Goal: Task Accomplishment & Management: Use online tool/utility

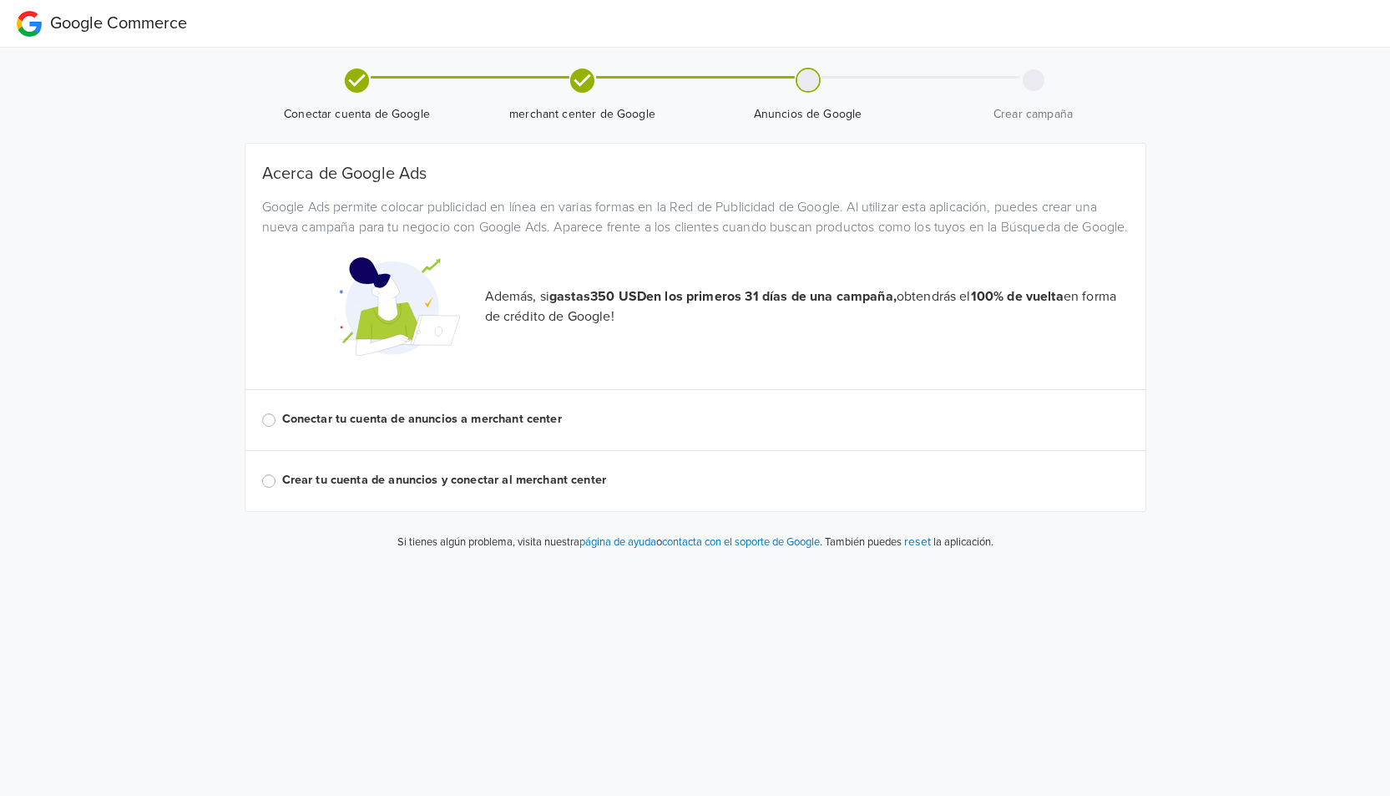
click at [604, 199] on div "Google Ads permite colocar publicidad en línea en varias formas en la Red de Pu…" at bounding box center [696, 217] width 892 height 40
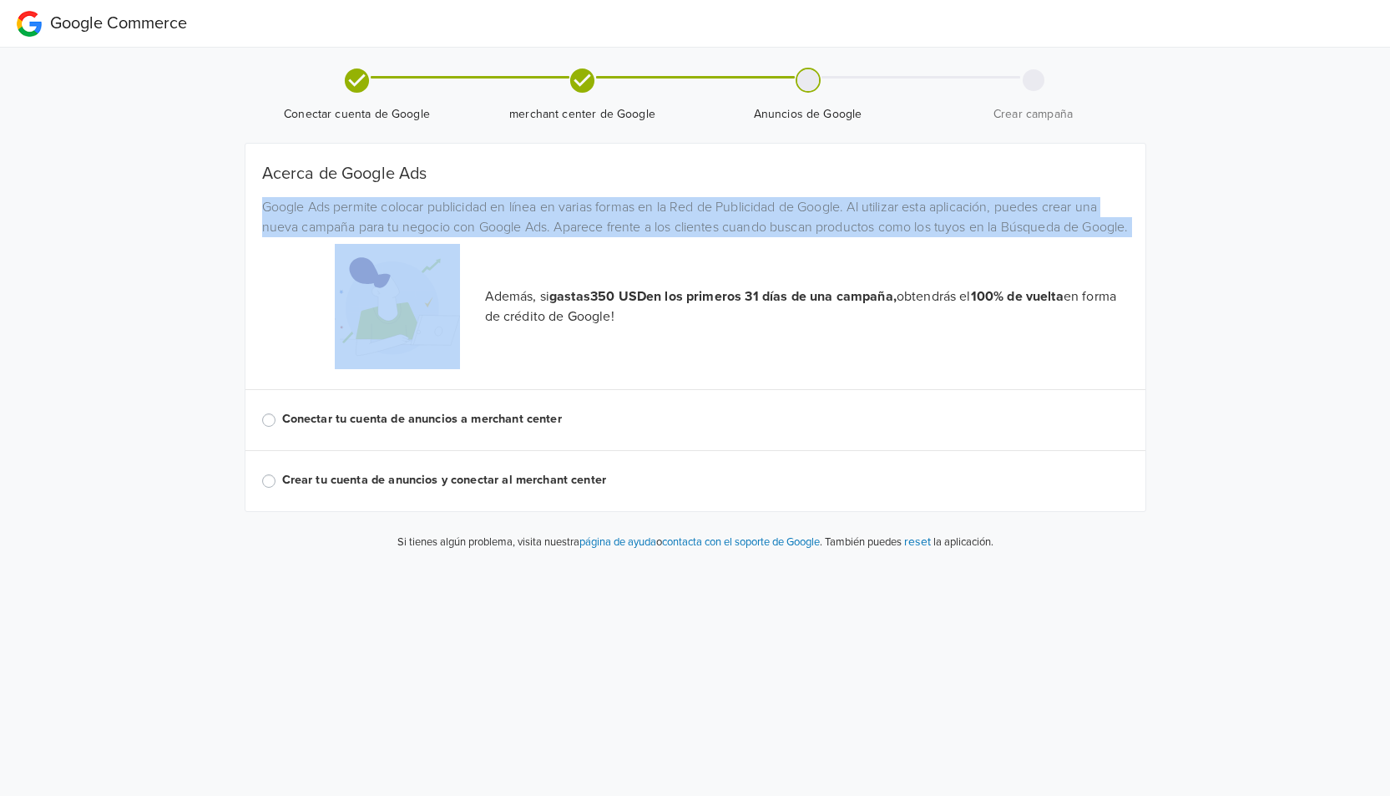
click at [604, 199] on div "Google Ads permite colocar publicidad en línea en varias formas en la Red de Pu…" at bounding box center [696, 217] width 892 height 40
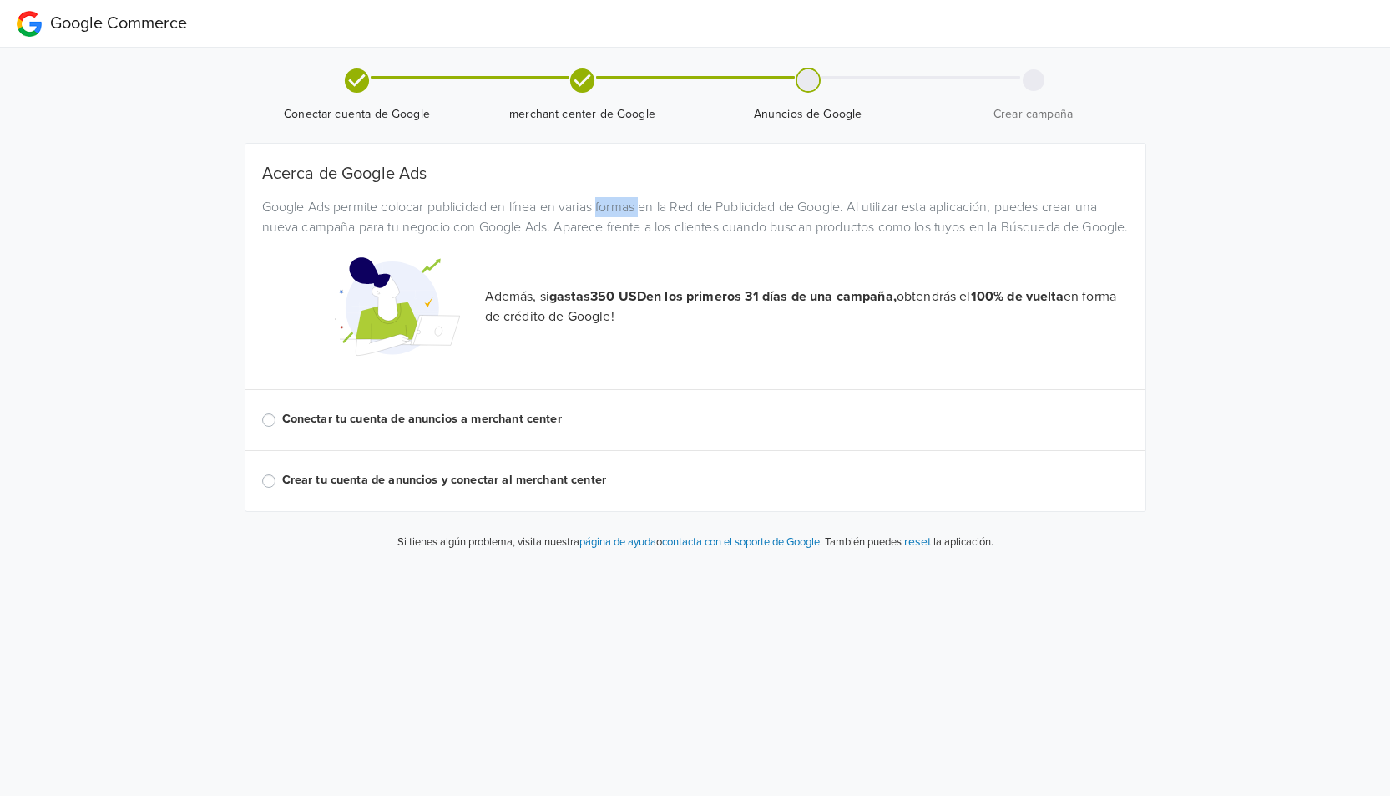
click at [604, 199] on div "Google Ads permite colocar publicidad en línea en varias formas en la Red de Pu…" at bounding box center [696, 217] width 892 height 40
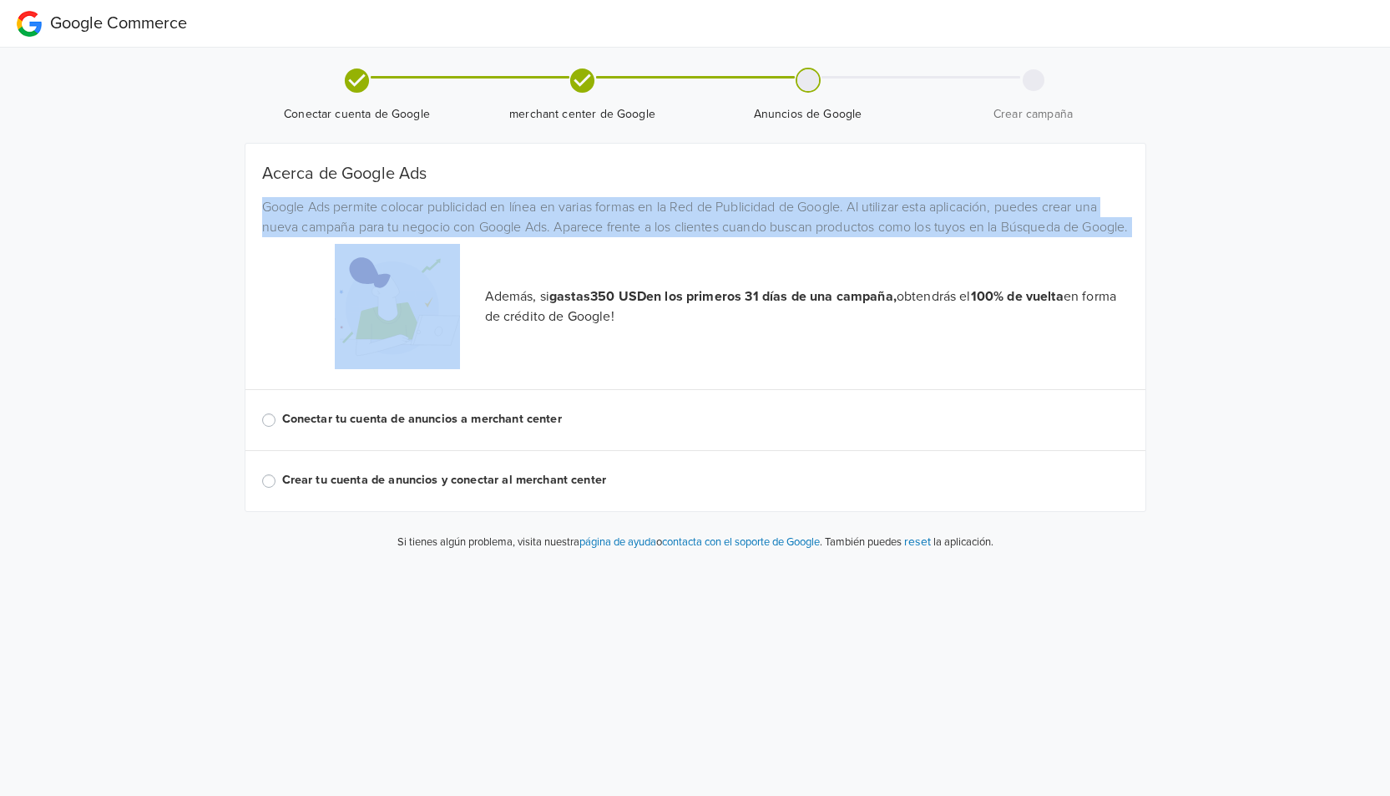
click at [604, 199] on div "Google Ads permite colocar publicidad en línea en varias formas en la Red de Pu…" at bounding box center [696, 217] width 892 height 40
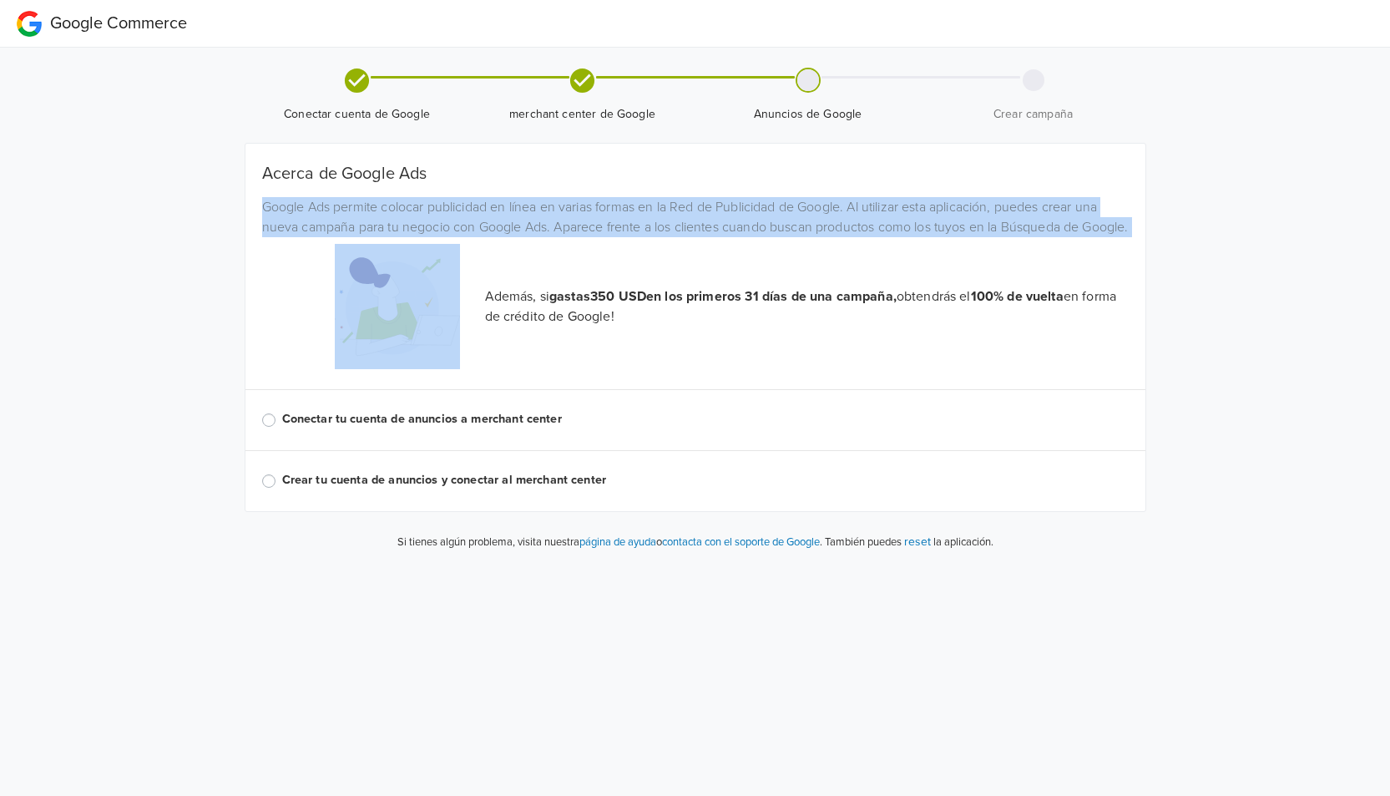
drag, startPoint x: 99, startPoint y: 370, endPoint x: 267, endPoint y: 506, distance: 216.1
click at [101, 370] on div "Google Commerce Conectar cuenta de Google merchant center de Google Anuncios de…" at bounding box center [695, 282] width 1390 height 564
click at [178, 324] on div "Google Commerce Conectar cuenta de Google merchant center de Google Anuncios de…" at bounding box center [695, 282] width 1390 height 564
click at [418, 225] on div "Google Ads permite colocar publicidad en línea en varias formas en la Red de Pu…" at bounding box center [696, 217] width 892 height 40
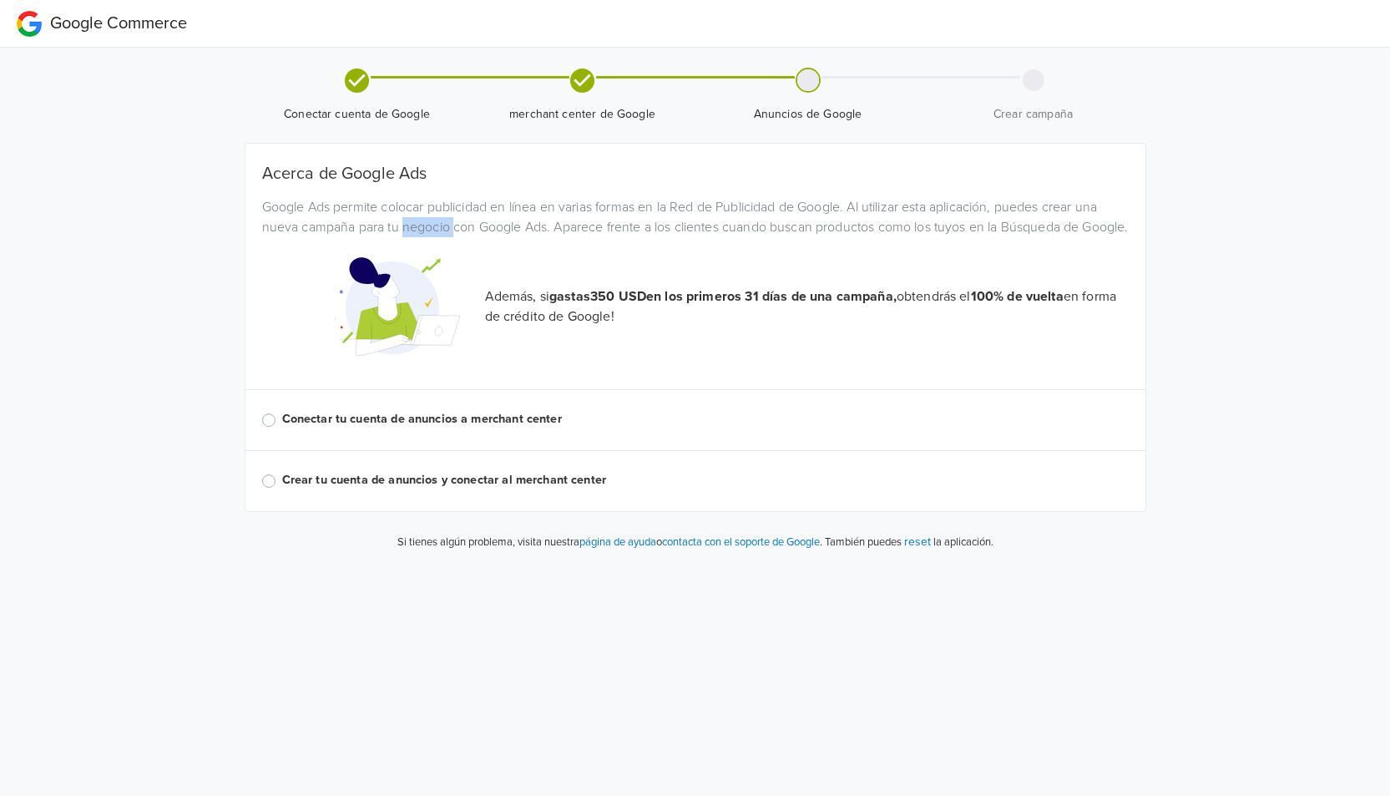
click at [418, 225] on div "Google Ads permite colocar publicidad en línea en varias formas en la Red de Pu…" at bounding box center [696, 217] width 892 height 40
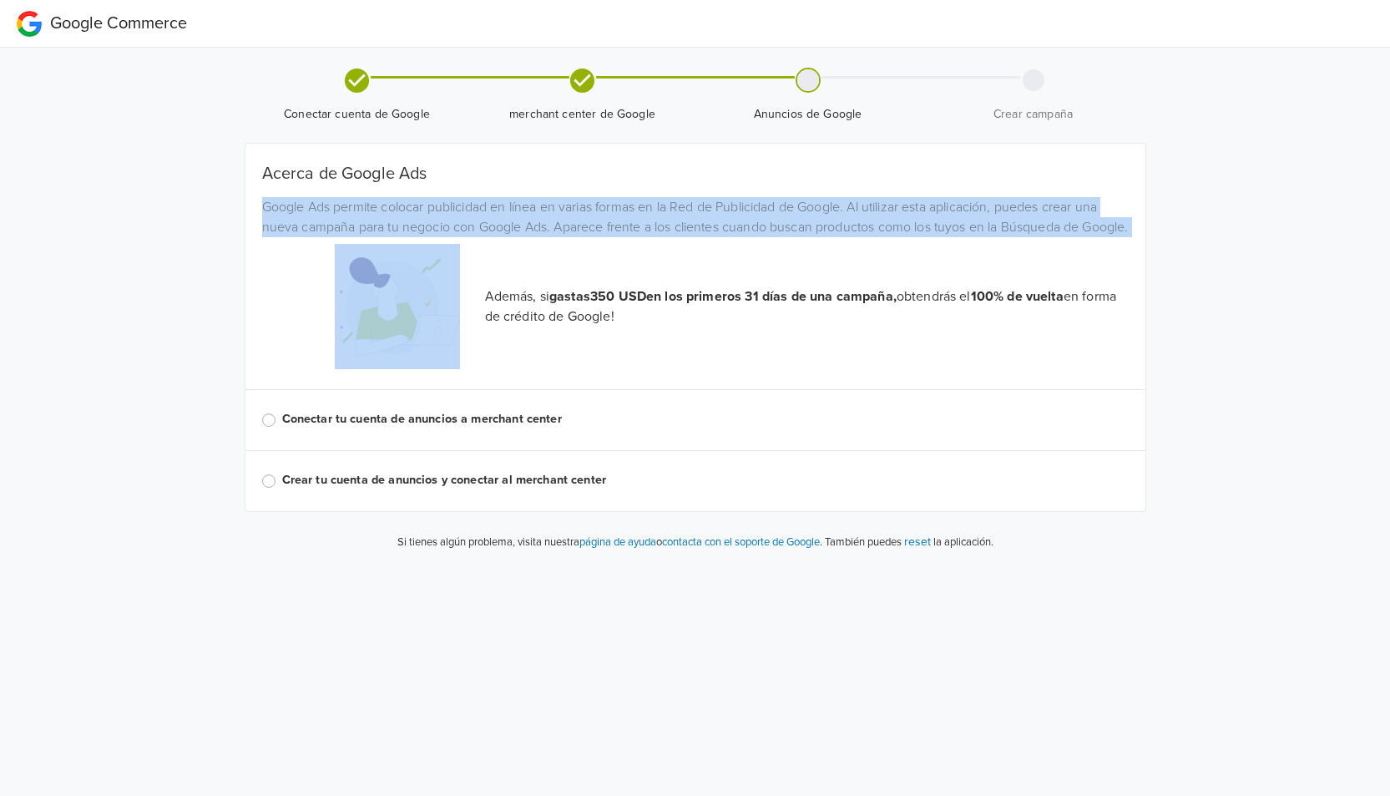
click at [418, 225] on div "Google Ads permite colocar publicidad en línea en varias formas en la Red de Pu…" at bounding box center [696, 217] width 892 height 40
click at [200, 278] on div "Google Commerce Conectar cuenta de Google merchant center de Google Anuncios de…" at bounding box center [695, 282] width 1390 height 564
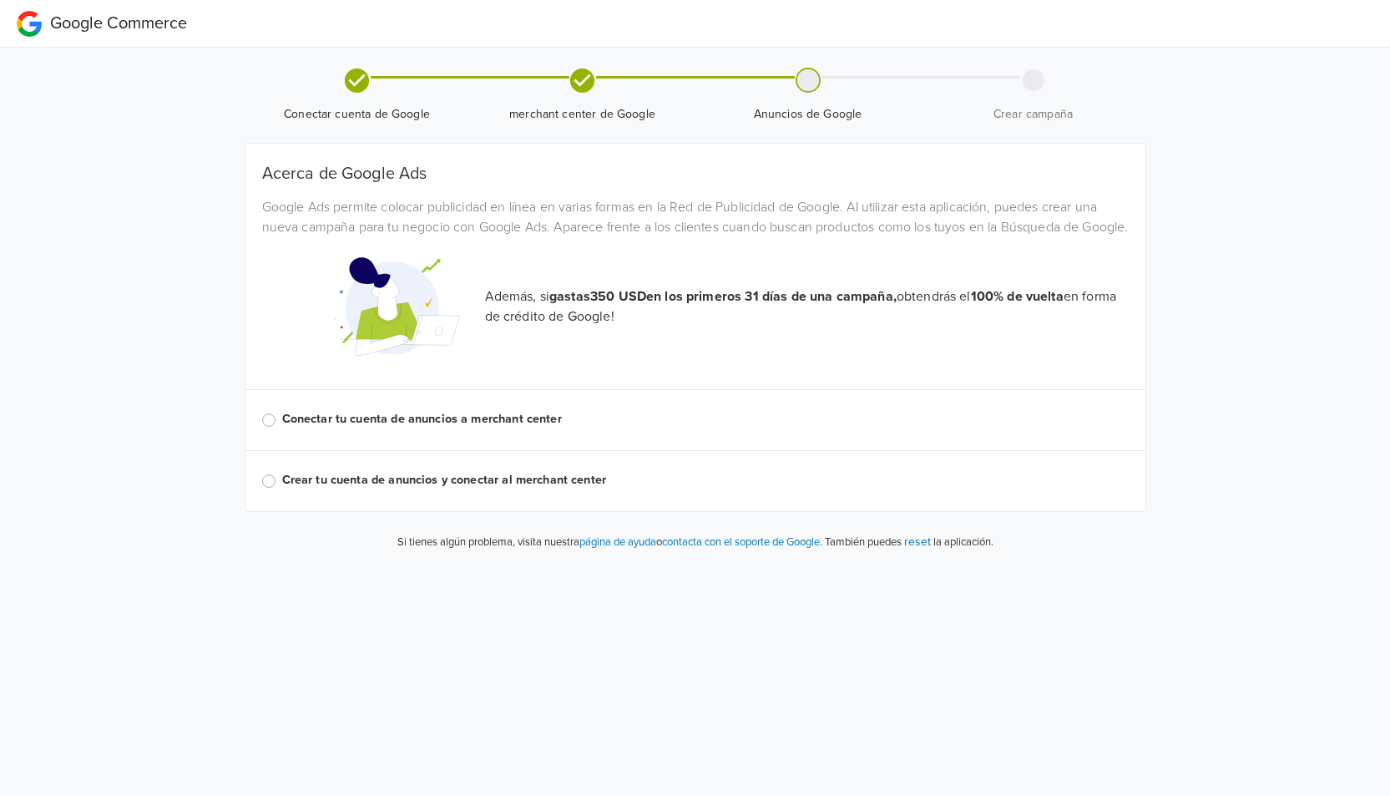
click at [182, 377] on div "Google Commerce Conectar cuenta de Google merchant center de Google Anuncios de…" at bounding box center [695, 282] width 1390 height 564
click at [200, 356] on div "Google Commerce Conectar cuenta de Google merchant center de Google Anuncios de…" at bounding box center [695, 282] width 1390 height 564
